Goal: Task Accomplishment & Management: Use online tool/utility

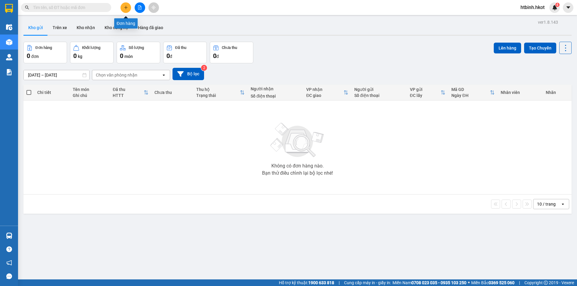
click at [126, 8] on icon "plus" at bounding box center [125, 7] width 3 height 0
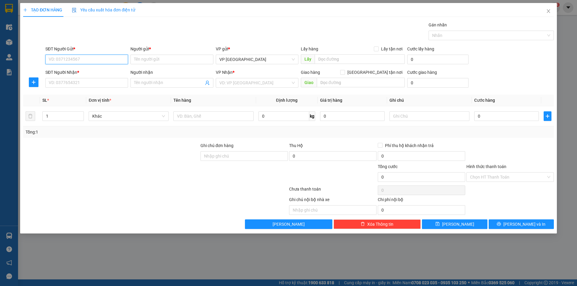
click at [96, 58] on input "SĐT Người Gửi *" at bounding box center [86, 60] width 83 height 10
type input "0944736262"
click at [174, 62] on input "Người gửi *" at bounding box center [171, 60] width 83 height 10
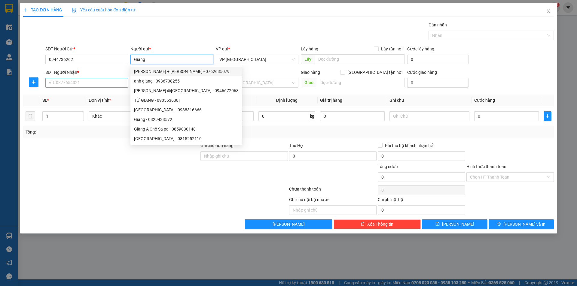
type input "Giang"
click at [95, 83] on input "SĐT Người Nhận *" at bounding box center [86, 83] width 83 height 10
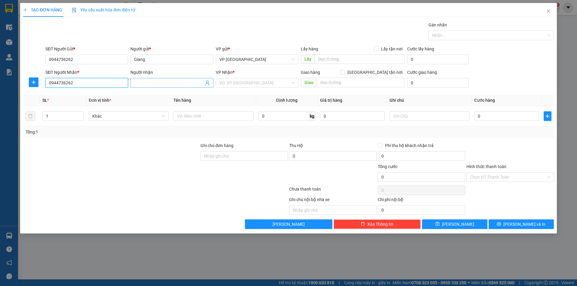
type input "0944736262"
click at [168, 83] on input "Người nhận" at bounding box center [168, 83] width 69 height 7
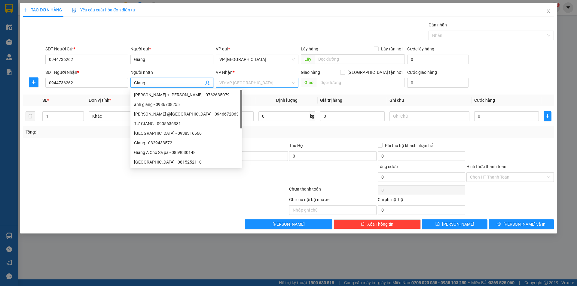
type input "Giang"
click at [238, 81] on input "search" at bounding box center [254, 82] width 71 height 9
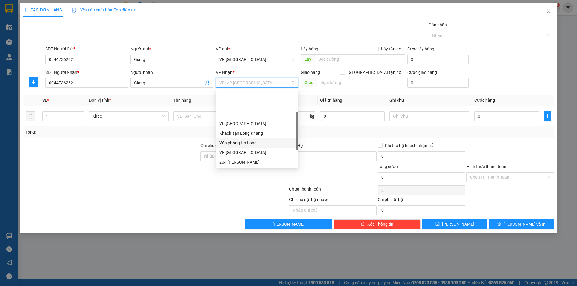
scroll to position [30, 0]
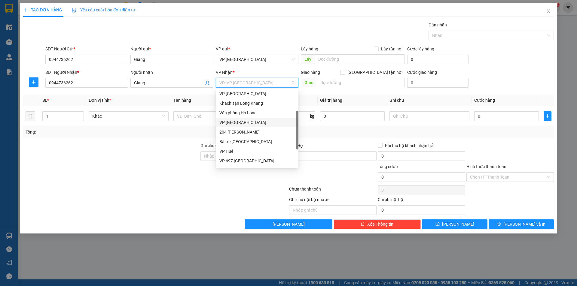
click at [248, 121] on div "VP [GEOGRAPHIC_DATA]" at bounding box center [256, 122] width 75 height 7
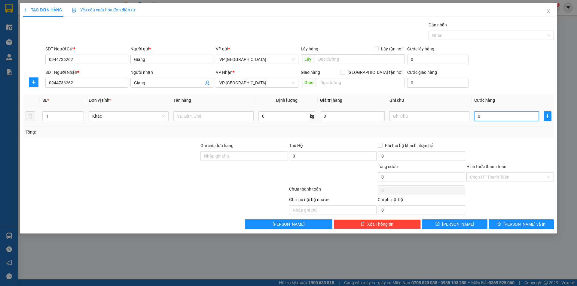
click at [499, 113] on input "0" at bounding box center [506, 116] width 65 height 10
type input "1"
type input "15"
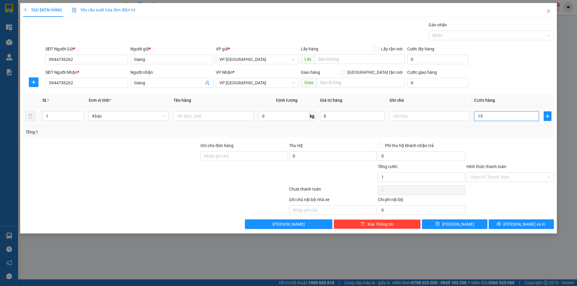
type input "15"
type input "150"
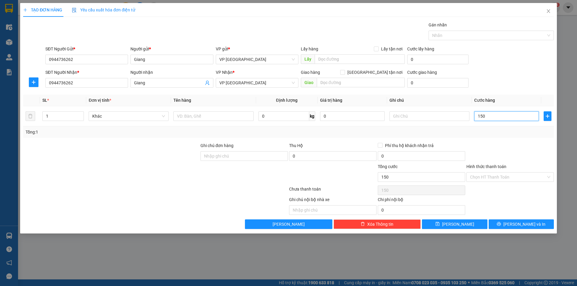
type input "1.500"
type input "15.000"
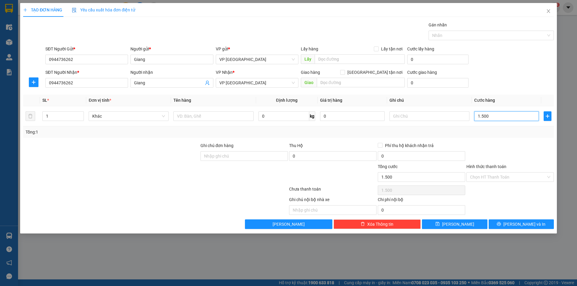
type input "15.000"
type input "150.000"
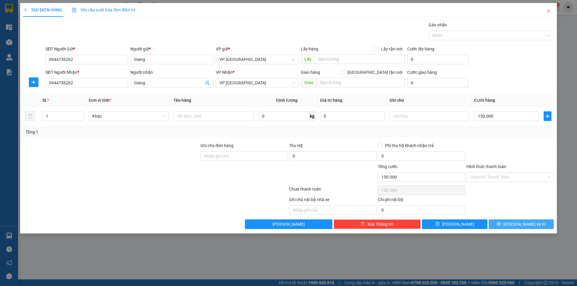
click at [515, 224] on button "[PERSON_NAME] và In" at bounding box center [521, 225] width 65 height 10
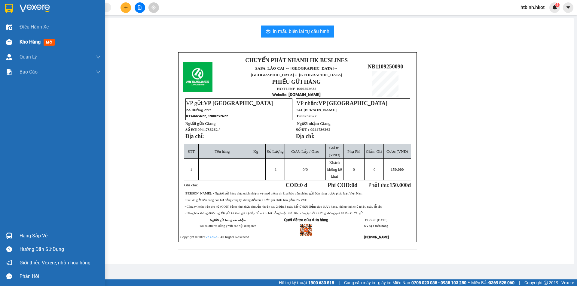
click at [33, 41] on span "Kho hàng" at bounding box center [30, 42] width 21 height 6
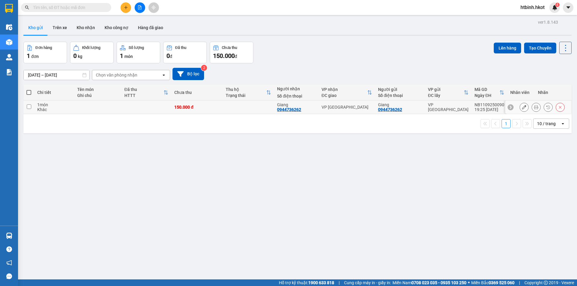
click at [103, 105] on td at bounding box center [97, 108] width 47 height 14
checkbox input "true"
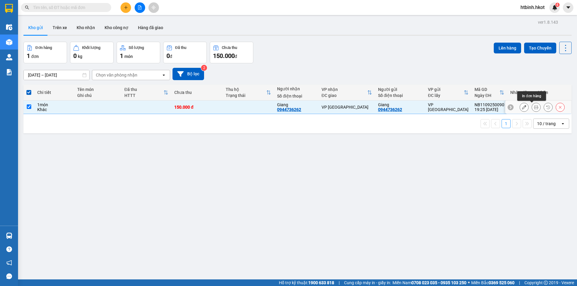
click at [522, 108] on button at bounding box center [524, 107] width 8 height 11
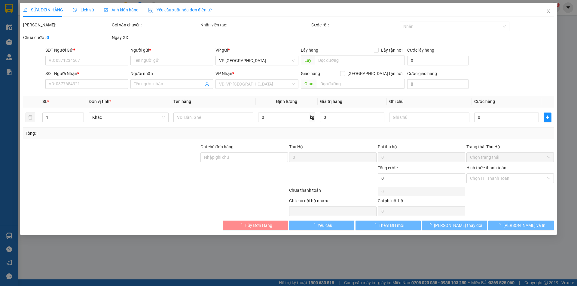
type input "0944736262"
type input "Giang"
type input "0944736262"
type input "Giang"
type input "150.000"
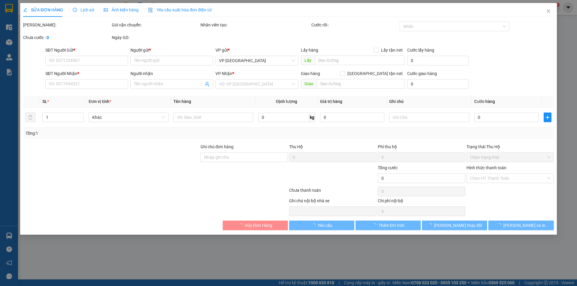
type input "150.000"
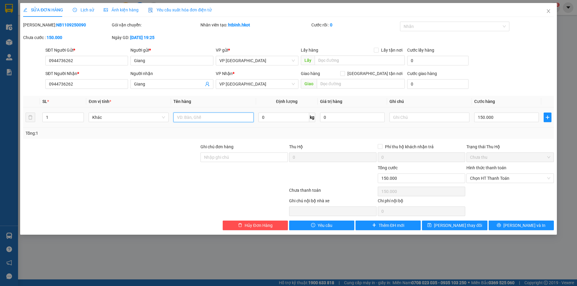
click at [209, 119] on input "text" at bounding box center [213, 118] width 80 height 10
type input "Thực Phẩm"
click at [408, 117] on input "text" at bounding box center [429, 118] width 80 height 10
click at [422, 130] on div "Tổng: 1" at bounding box center [289, 133] width 526 height 7
type input "0"
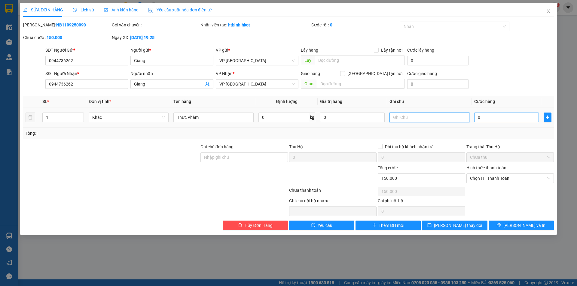
type input "0"
click at [461, 129] on div "Tổng: 1" at bounding box center [288, 133] width 531 height 11
click at [446, 119] on input "150.000" at bounding box center [429, 118] width 80 height 10
click at [445, 119] on input "150.000" at bounding box center [429, 118] width 80 height 10
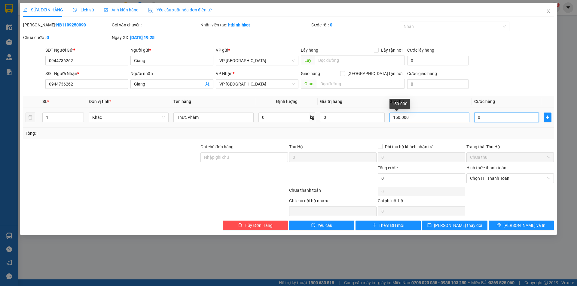
type input "150.000"
drag, startPoint x: 432, startPoint y: 113, endPoint x: 236, endPoint y: 105, distance: 195.8
click at [243, 103] on table "SL * Đơn vị tính * Tên hàng Định lượng Giá trị hàng Ghi chú Cước hàng 1 Khác Th…" at bounding box center [288, 112] width 531 height 32
paste input "150.00"
type input "150.000"
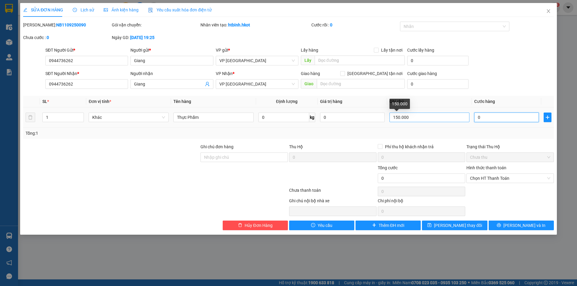
type input "150.000"
drag, startPoint x: 379, startPoint y: 116, endPoint x: 257, endPoint y: 117, distance: 121.4
click at [248, 113] on tr "1 Khác Thực Phẩm 0 kg 0 150.000 150.000" at bounding box center [288, 118] width 531 height 20
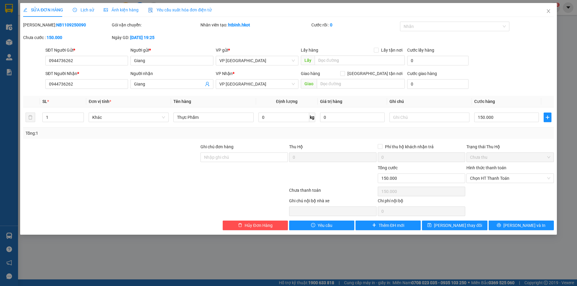
click at [499, 134] on div "Tổng: 1" at bounding box center [289, 133] width 526 height 7
click at [491, 179] on span "Chọn HT Thanh Toán" at bounding box center [510, 178] width 80 height 9
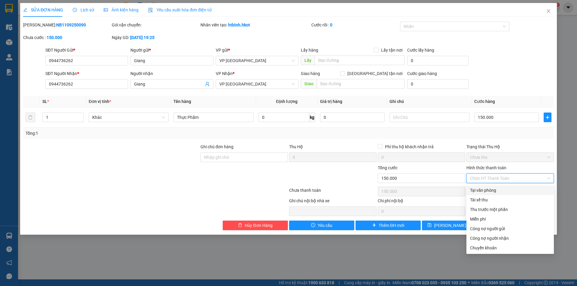
click at [389, 136] on div "Tổng: 1" at bounding box center [289, 133] width 526 height 7
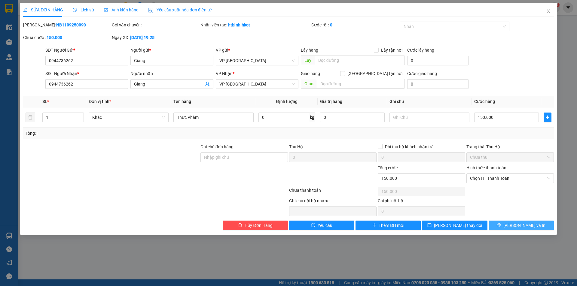
click at [525, 226] on span "[PERSON_NAME] và In" at bounding box center [524, 225] width 42 height 7
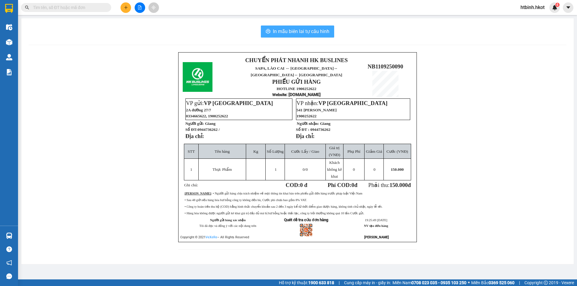
drag, startPoint x: 316, startPoint y: 30, endPoint x: 316, endPoint y: 38, distance: 8.4
click at [316, 29] on span "In mẫu biên lai tự cấu hình" at bounding box center [301, 32] width 57 height 8
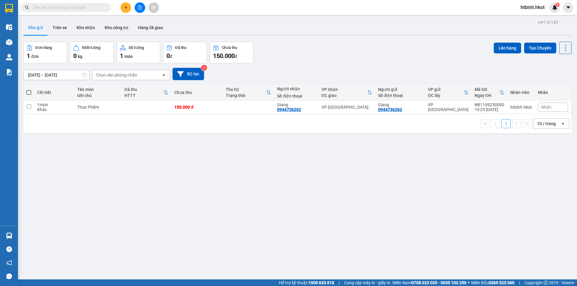
click at [556, 158] on div "ver 1.8.143 Kho gửi Trên xe Kho nhận Kho công nợ Hàng đã giao Đơn hàng 1 đơn Kh…" at bounding box center [297, 161] width 553 height 286
click at [534, 107] on icon at bounding box center [536, 107] width 4 height 4
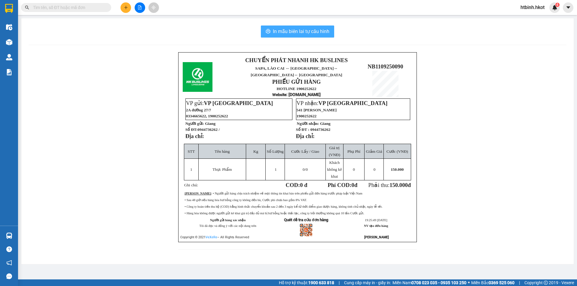
click at [297, 31] on span "In mẫu biên lai tự cấu hình" at bounding box center [301, 32] width 57 height 8
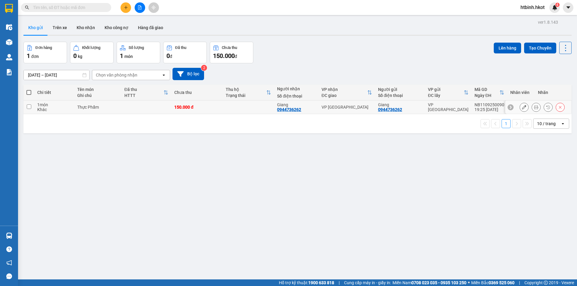
click at [29, 106] on input "checkbox" at bounding box center [29, 107] width 5 height 5
checkbox input "true"
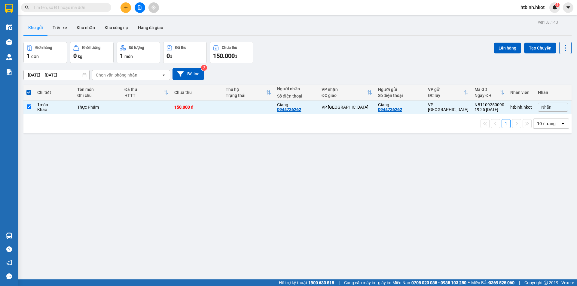
click at [464, 194] on div "ver 1.8.143 Kho gửi Trên xe Kho nhận Kho công nợ Hàng đã giao Đơn hàng 1 đơn Kh…" at bounding box center [297, 161] width 553 height 286
click at [37, 31] on button "Kho gửi" at bounding box center [35, 27] width 24 height 14
click at [496, 45] on button "Lên hàng" at bounding box center [507, 48] width 27 height 11
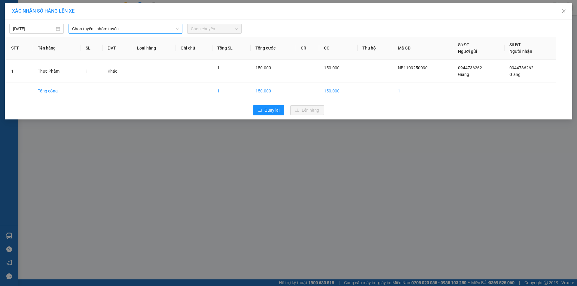
click at [120, 32] on span "Chọn tuyến - nhóm tuyến" at bounding box center [125, 28] width 107 height 9
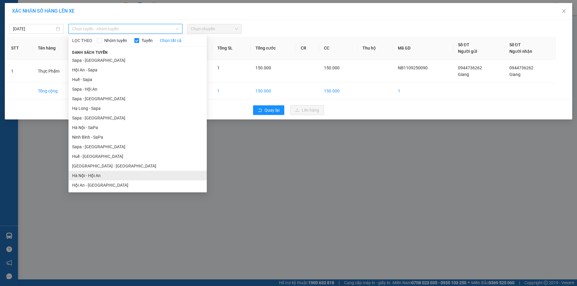
click at [105, 176] on li "Hà Nội - Hội An" at bounding box center [138, 176] width 138 height 10
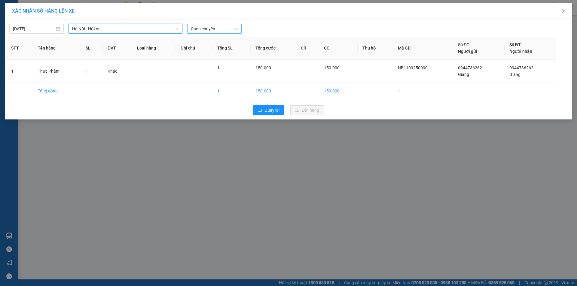
click at [215, 28] on span "Chọn chuyến" at bounding box center [214, 28] width 47 height 9
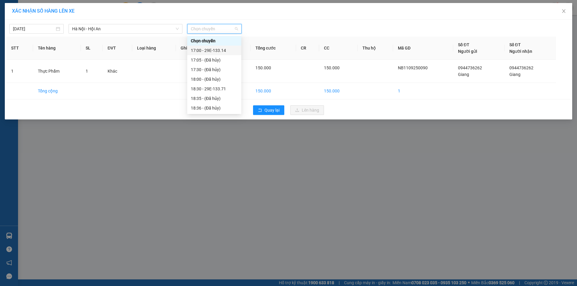
click at [218, 49] on div "17:00 - 29E-133.14" at bounding box center [214, 50] width 47 height 7
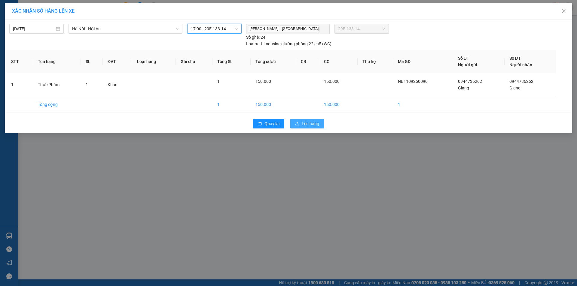
click at [304, 121] on span "Lên hàng" at bounding box center [310, 124] width 17 height 7
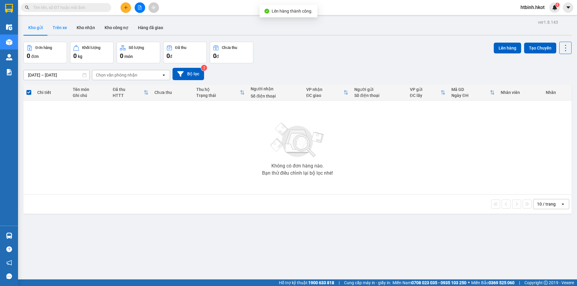
click at [55, 28] on button "Trên xe" at bounding box center [60, 27] width 24 height 14
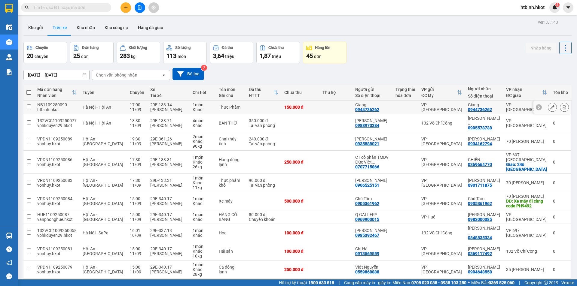
click at [550, 108] on icon at bounding box center [552, 107] width 4 height 4
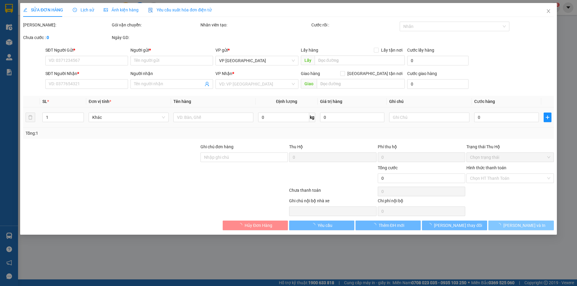
type input "0944736262"
type input "Giang"
type input "0944736262"
type input "Giang"
type input "150.000"
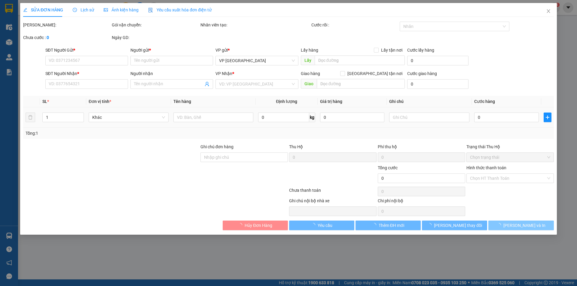
type input "150.000"
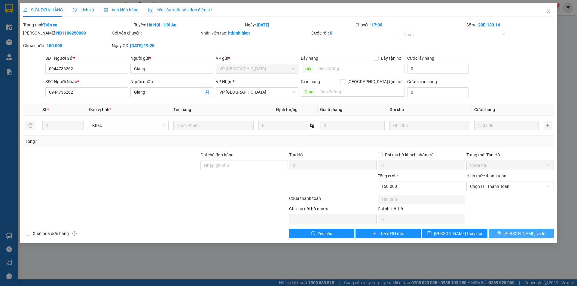
click at [515, 233] on button "[PERSON_NAME] và In" at bounding box center [521, 234] width 65 height 10
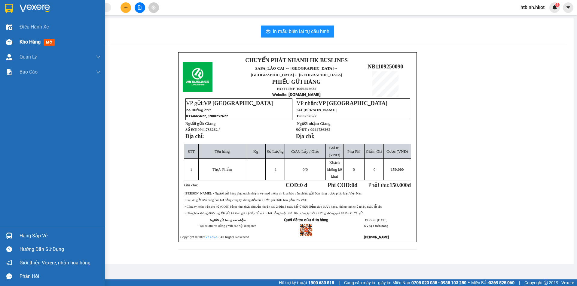
click at [26, 41] on span "Kho hàng" at bounding box center [30, 42] width 21 height 6
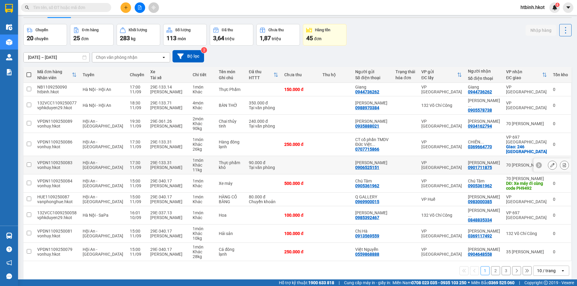
scroll to position [28, 0]
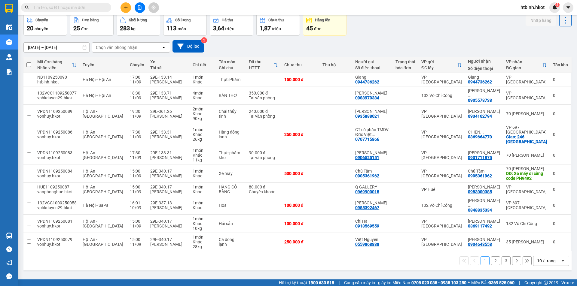
click at [491, 264] on button "2" at bounding box center [495, 261] width 9 height 9
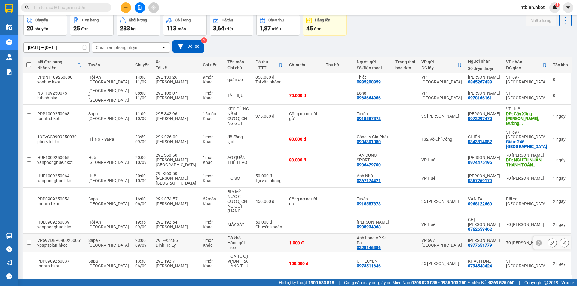
click at [440, 238] on div "VP 697 [GEOGRAPHIC_DATA]" at bounding box center [441, 243] width 41 height 10
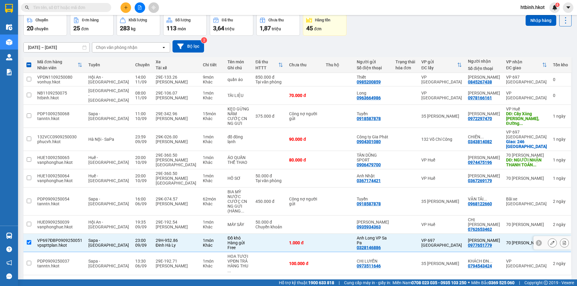
click at [27, 240] on input "checkbox" at bounding box center [29, 242] width 5 height 5
checkbox input "false"
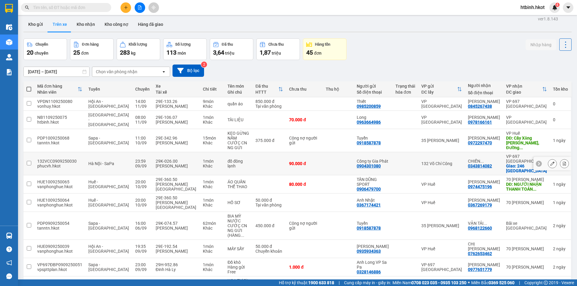
scroll to position [0, 0]
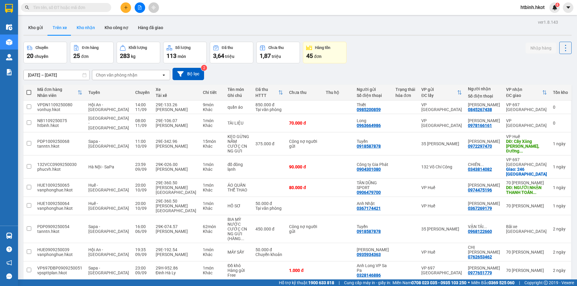
click at [83, 30] on button "Kho nhận" at bounding box center [86, 27] width 28 height 14
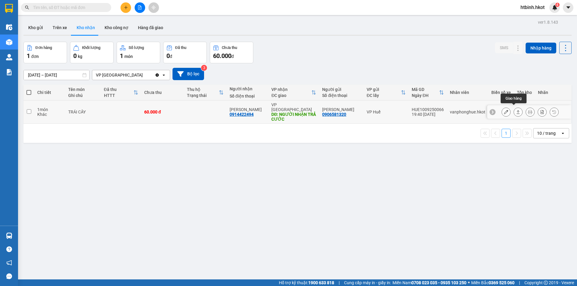
click at [516, 111] on icon at bounding box center [518, 112] width 4 height 4
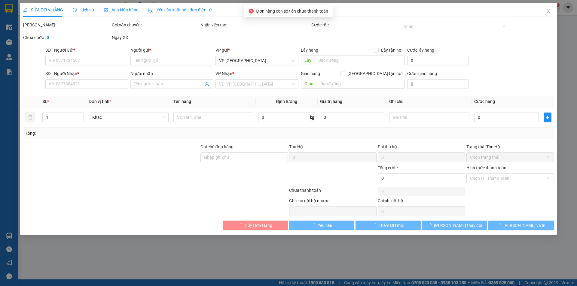
type input "0906581320"
type input "[PERSON_NAME]"
type input "0914422494"
type input "[PERSON_NAME]"
type input "NGƯỜI NHẬN TRẢ CƯỚC"
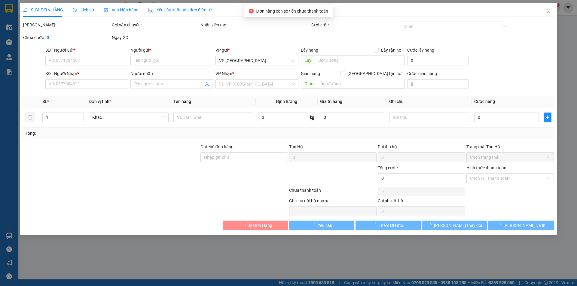
type input "60.000"
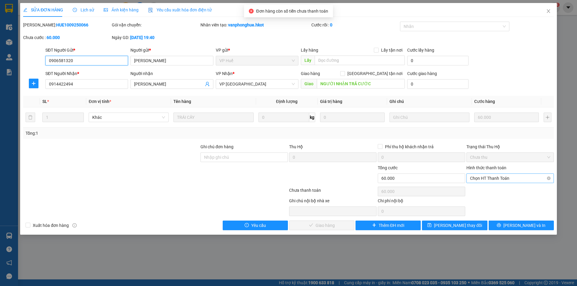
click at [481, 180] on span "Chọn HT Thanh Toán" at bounding box center [510, 178] width 80 height 9
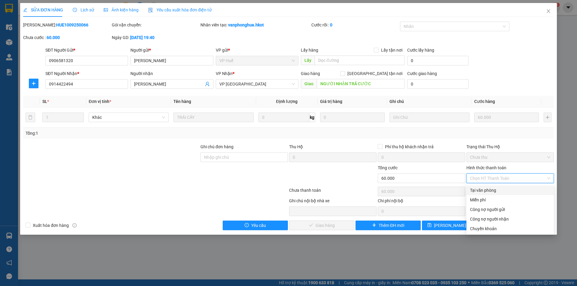
click at [346, 191] on div "Chưa thanh toán" at bounding box center [333, 192] width 89 height 11
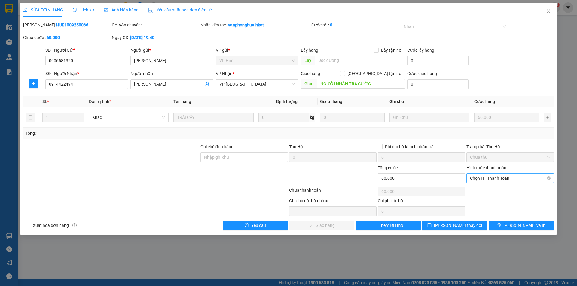
click at [499, 179] on span "Chọn HT Thanh Toán" at bounding box center [510, 178] width 80 height 9
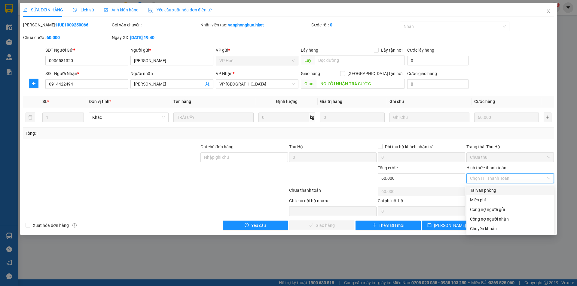
click at [496, 188] on div "Tại văn phòng" at bounding box center [510, 190] width 80 height 7
type input "0"
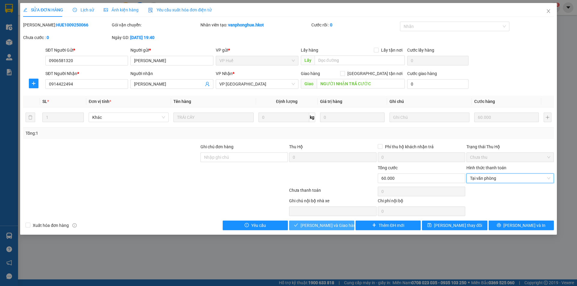
click at [310, 228] on span "[PERSON_NAME] và Giao hàng" at bounding box center [330, 225] width 58 height 7
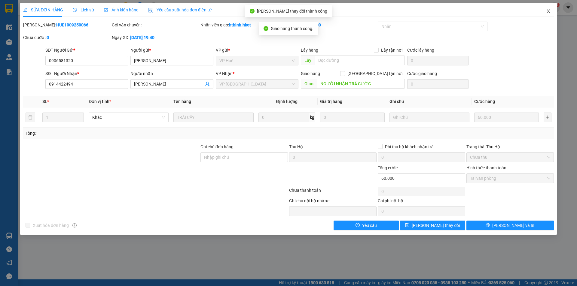
click at [546, 12] on icon "close" at bounding box center [548, 11] width 5 height 5
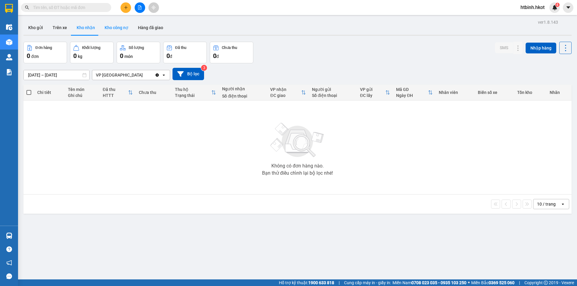
click at [110, 28] on button "Kho công nợ" at bounding box center [116, 27] width 33 height 14
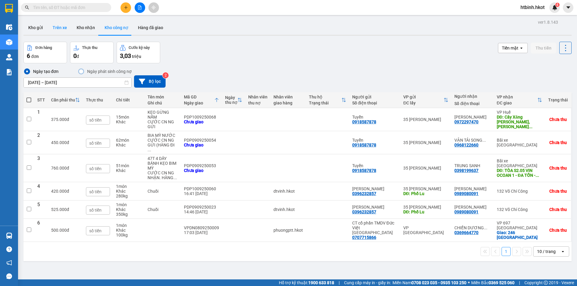
click at [61, 28] on button "Trên xe" at bounding box center [60, 27] width 24 height 14
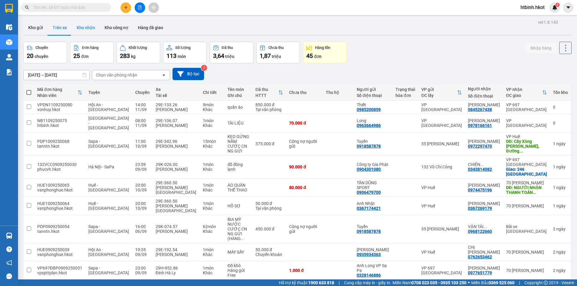
click at [86, 32] on button "Kho nhận" at bounding box center [86, 27] width 28 height 14
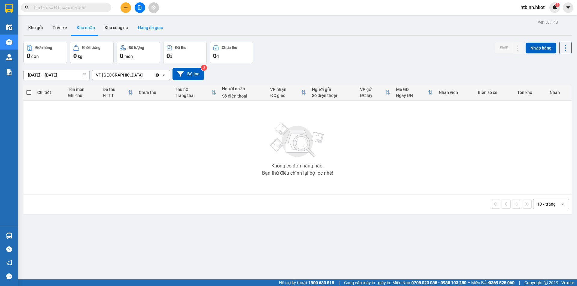
click at [154, 27] on button "Hàng đã giao" at bounding box center [150, 27] width 35 height 14
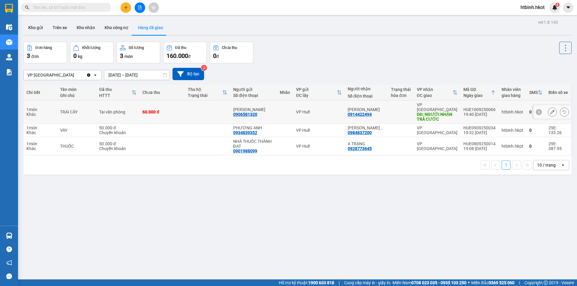
click at [475, 108] on div "HUE1009250066" at bounding box center [479, 109] width 32 height 5
copy div "HUE1009250066"
